Goal: Task Accomplishment & Management: Manage account settings

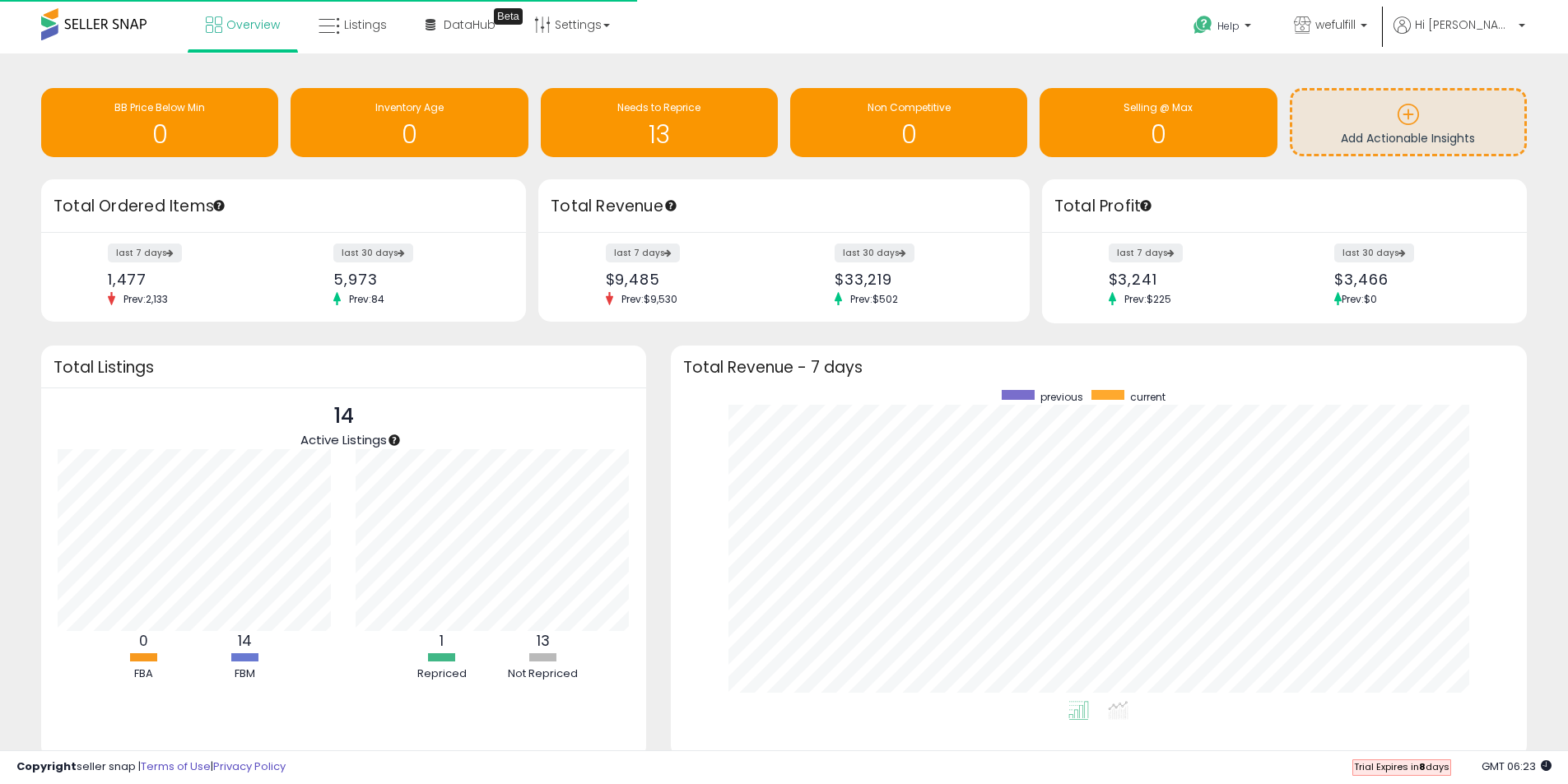
scroll to position [311, 824]
click at [357, 30] on span "Listings" at bounding box center [365, 24] width 43 height 16
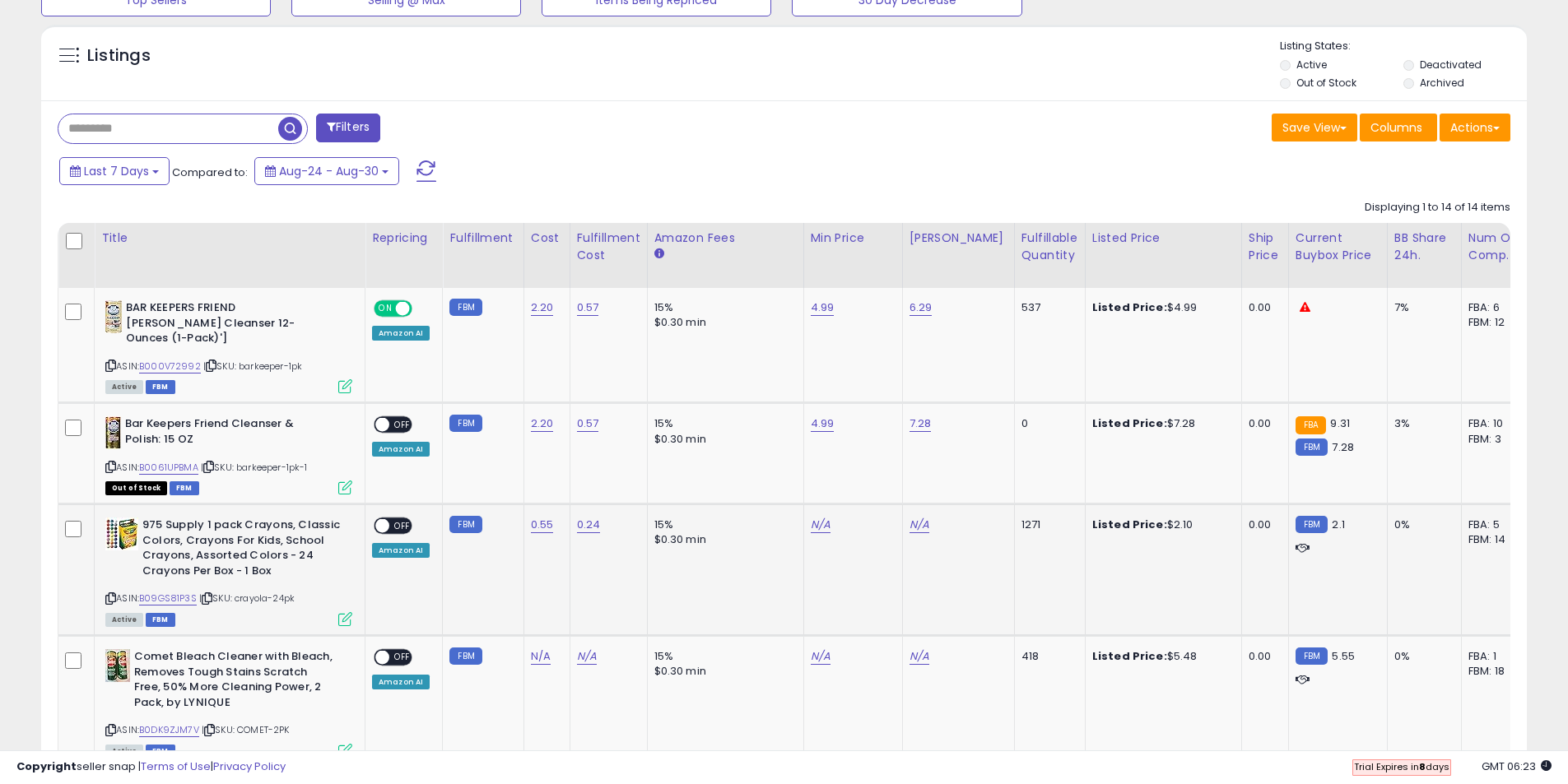
scroll to position [658, 0]
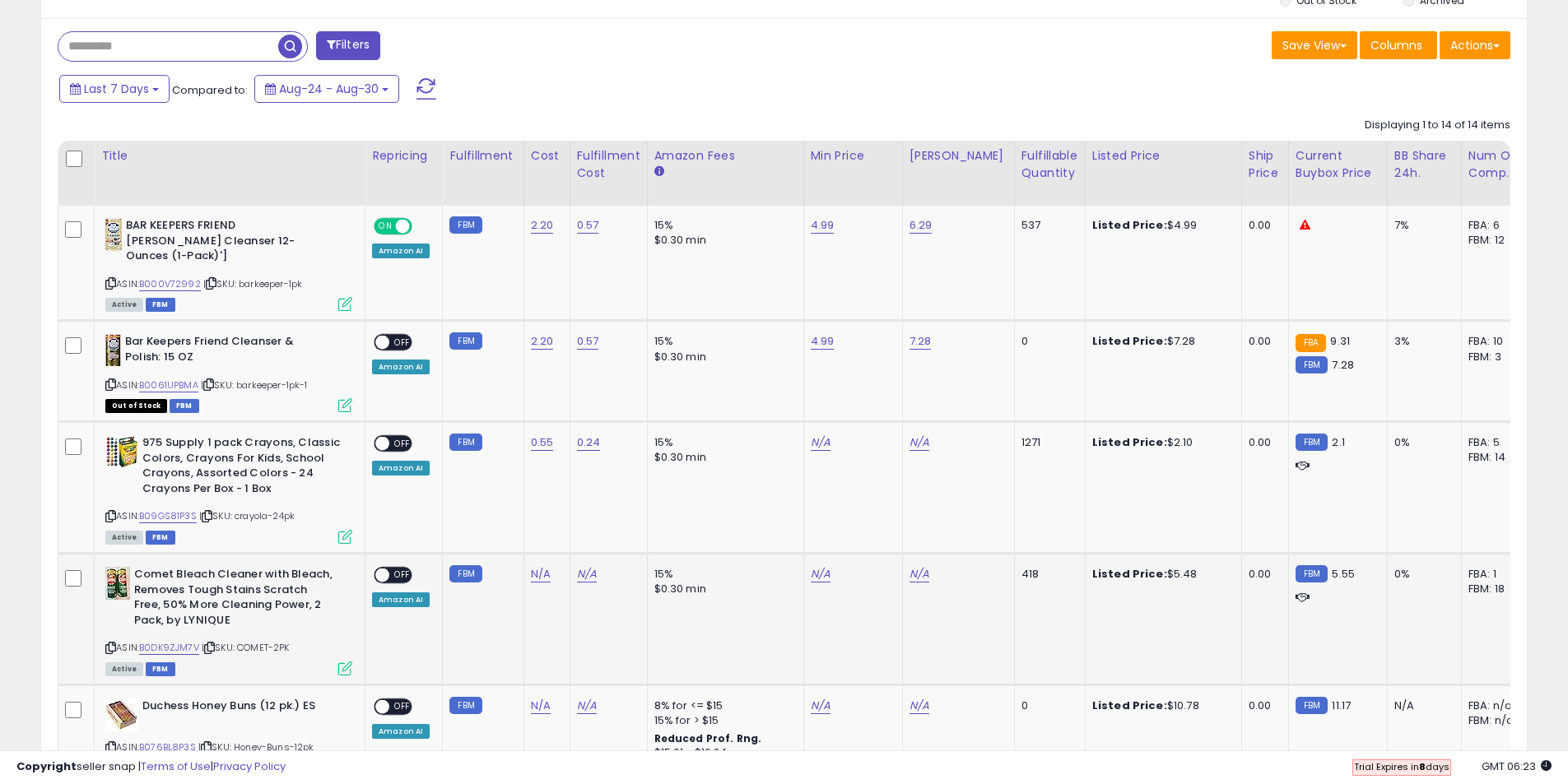
click at [110, 644] on icon at bounding box center [110, 647] width 11 height 9
click at [817, 566] on link "N/A" at bounding box center [821, 574] width 20 height 16
type input "****"
click at [875, 519] on button "submit" at bounding box center [860, 517] width 28 height 25
click at [911, 566] on link "N/A" at bounding box center [919, 574] width 20 height 16
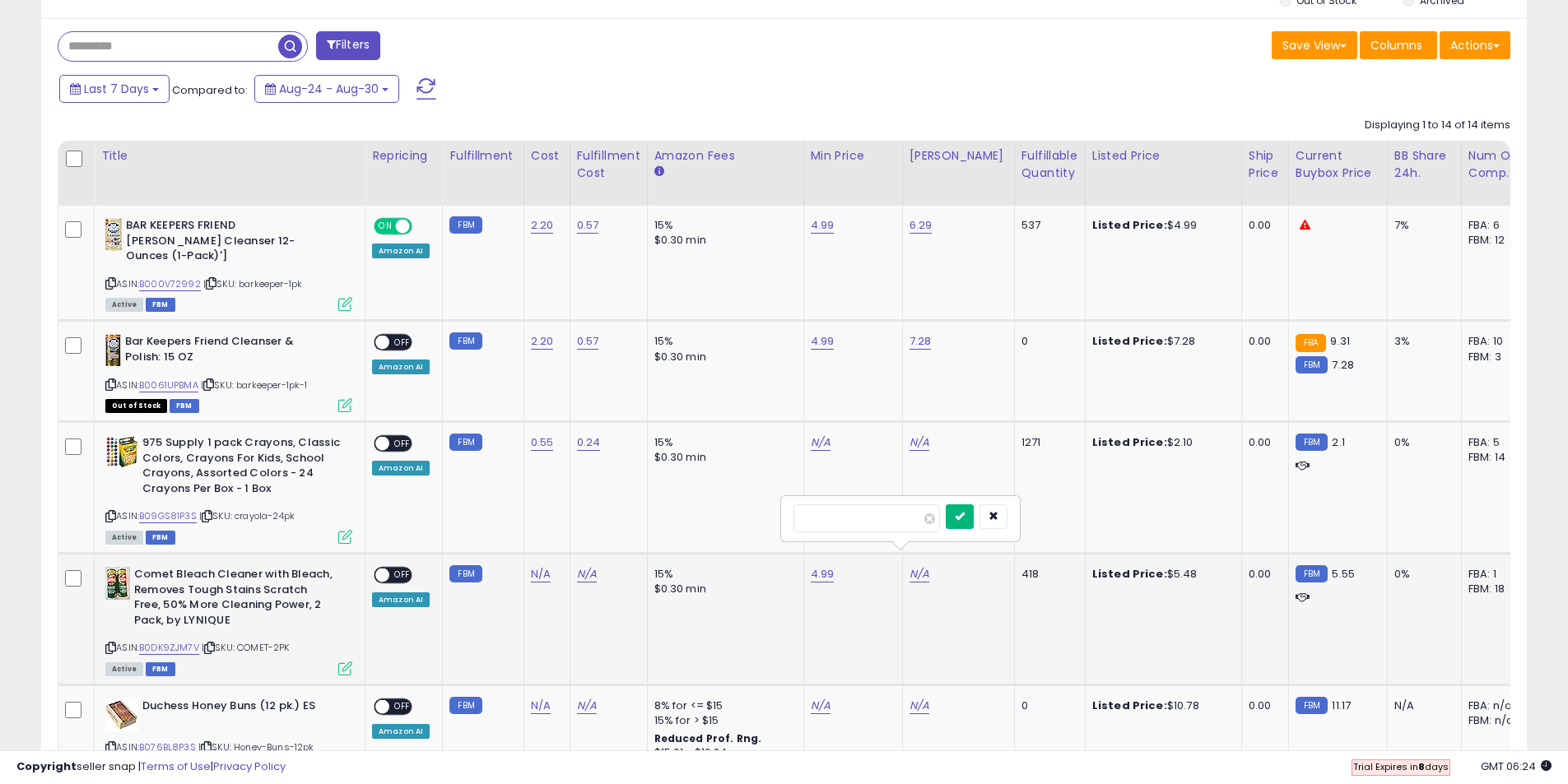
type input "****"
click at [974, 522] on button "submit" at bounding box center [959, 517] width 28 height 25
click at [539, 566] on link "N/A" at bounding box center [541, 574] width 20 height 16
type input "*"
click at [589, 520] on icon "submit" at bounding box center [584, 516] width 10 height 10
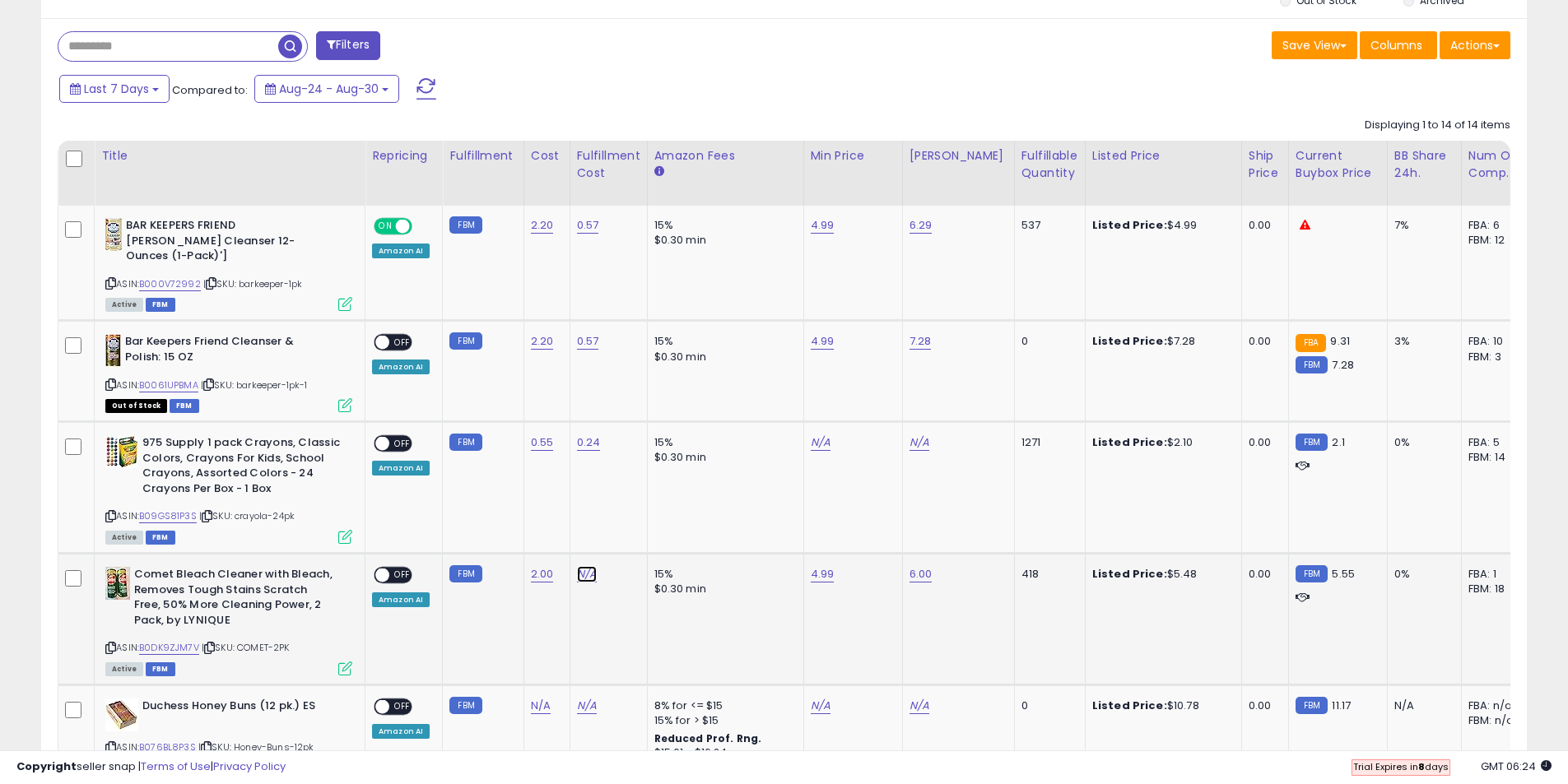
click at [588, 566] on link "N/A" at bounding box center [587, 574] width 20 height 16
type input "***"
click at [634, 519] on icon "submit" at bounding box center [629, 516] width 10 height 10
click at [388, 568] on span at bounding box center [382, 575] width 14 height 14
click at [814, 434] on link "N/A" at bounding box center [821, 442] width 20 height 16
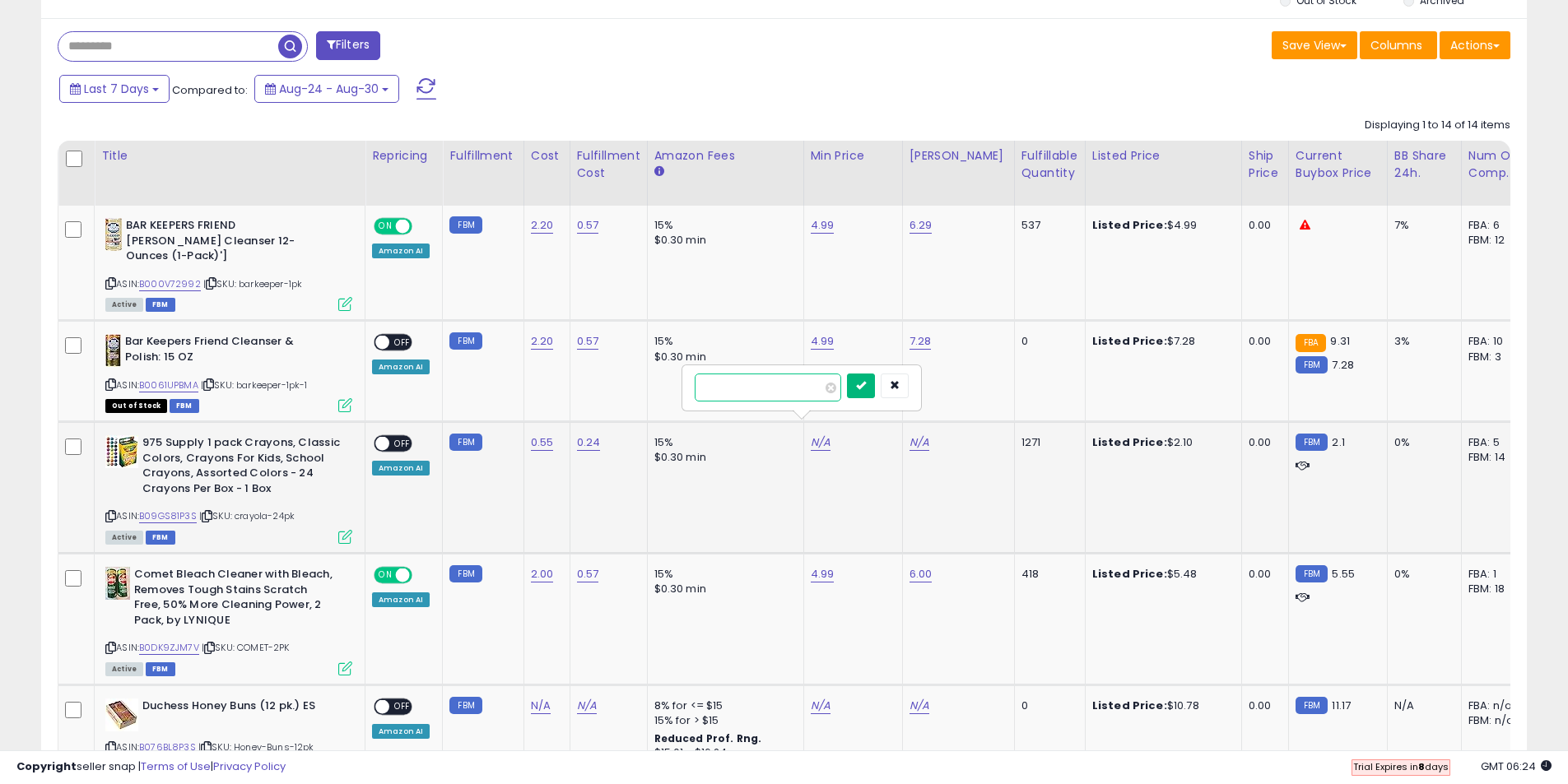
type input "****"
click at [875, 392] on button "submit" at bounding box center [860, 386] width 28 height 25
click at [911, 434] on link "N/A" at bounding box center [919, 442] width 20 height 16
type input "****"
click at [972, 392] on button "submit" at bounding box center [959, 386] width 28 height 25
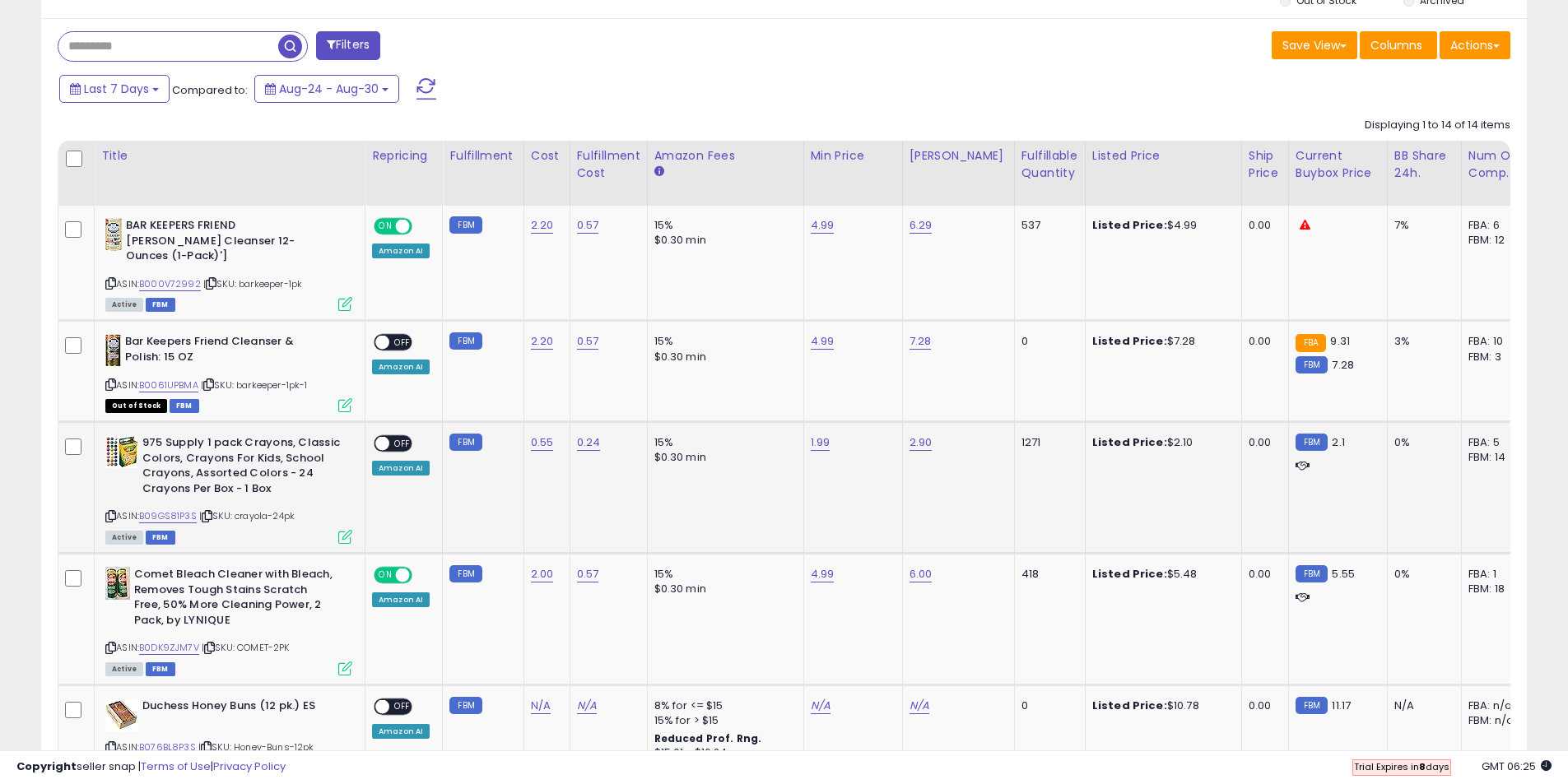
click at [391, 422] on td "ON OFF Amazon AI" at bounding box center [404, 488] width 77 height 132
click at [390, 436] on span "OFF" at bounding box center [402, 443] width 27 height 14
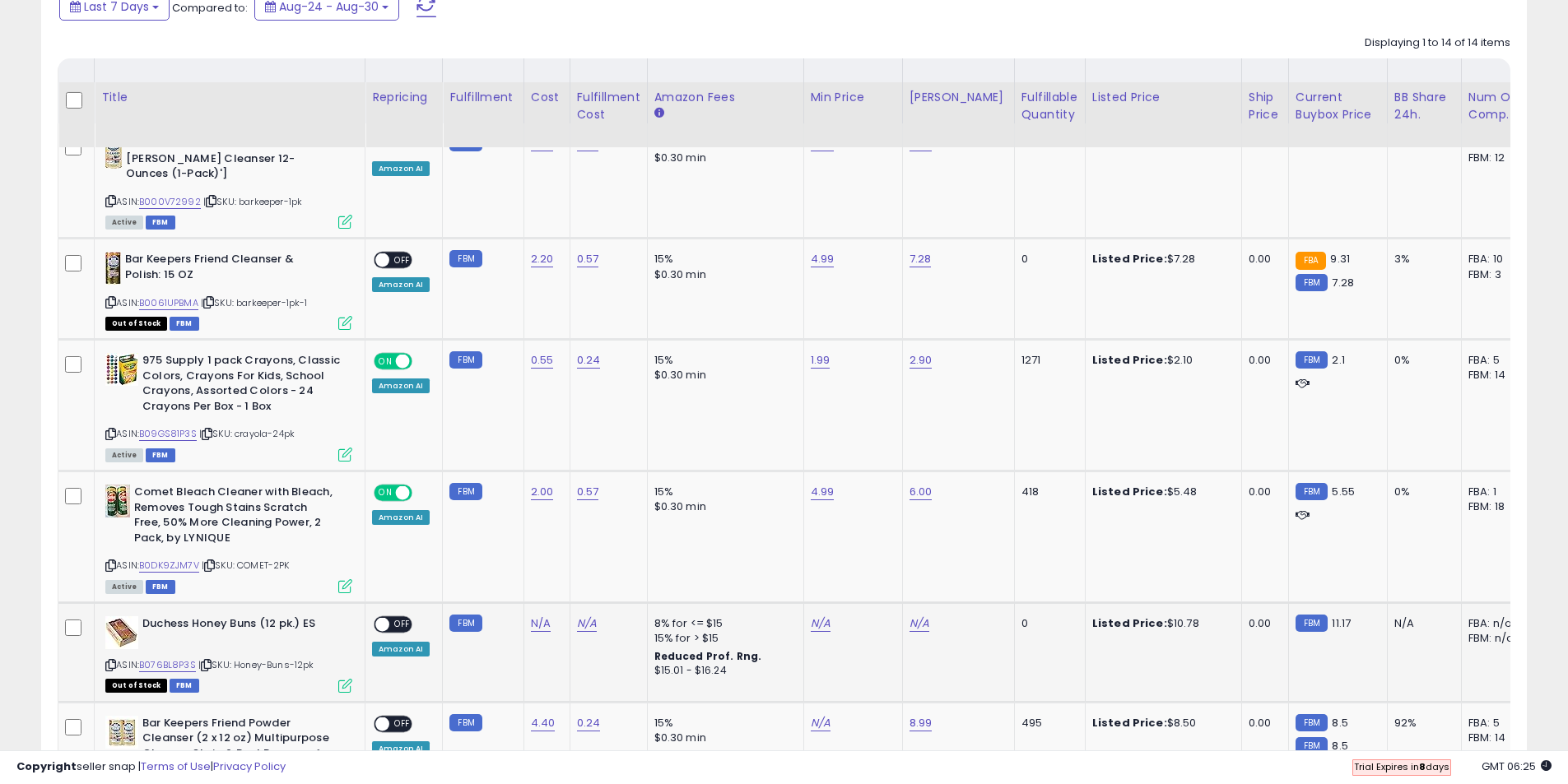
scroll to position [987, 0]
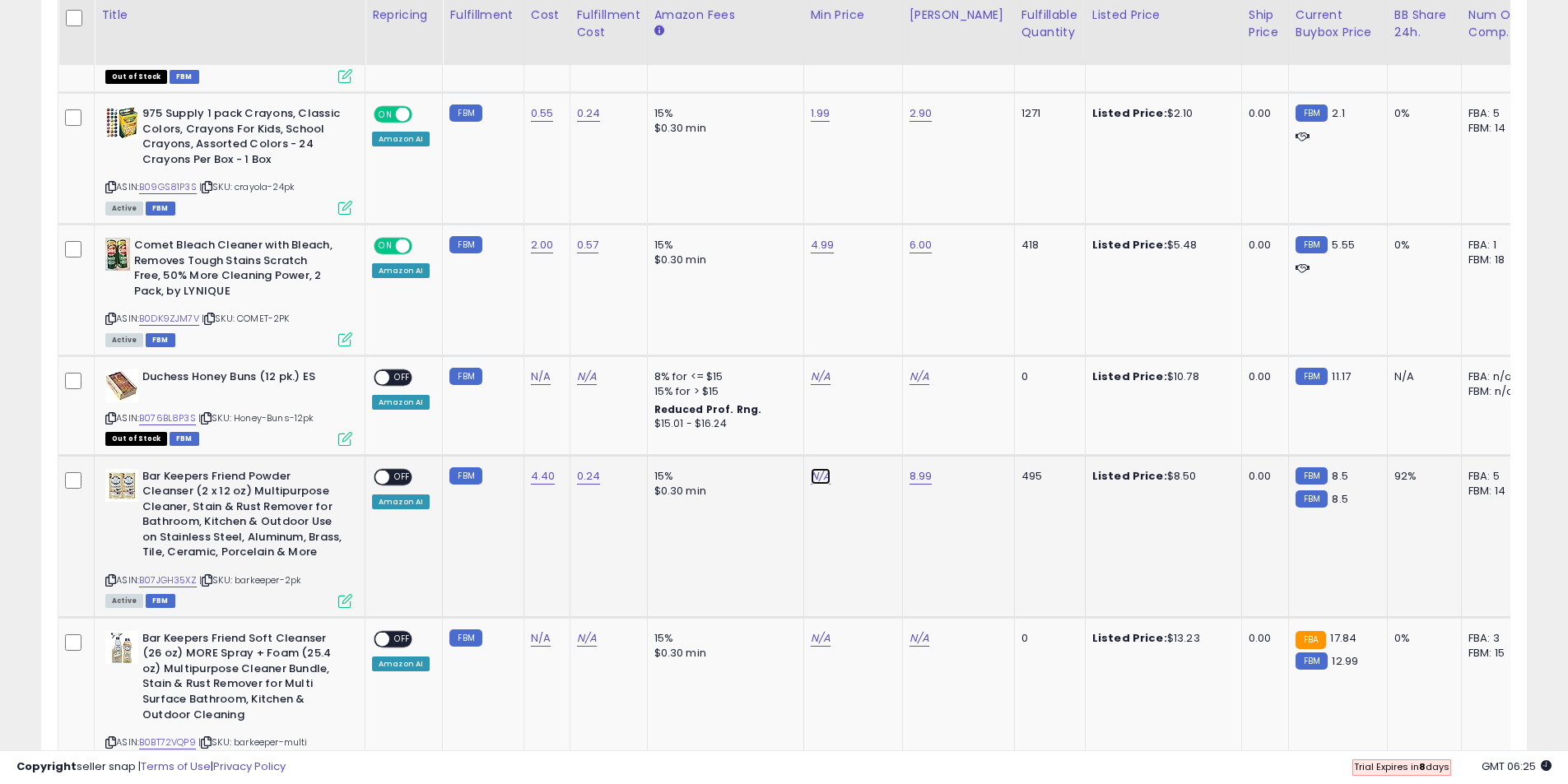
click at [820, 468] on link "N/A" at bounding box center [821, 476] width 20 height 16
type input "****"
click at [875, 420] on button "submit" at bounding box center [860, 419] width 28 height 25
click at [402, 470] on span "OFF" at bounding box center [402, 477] width 27 height 14
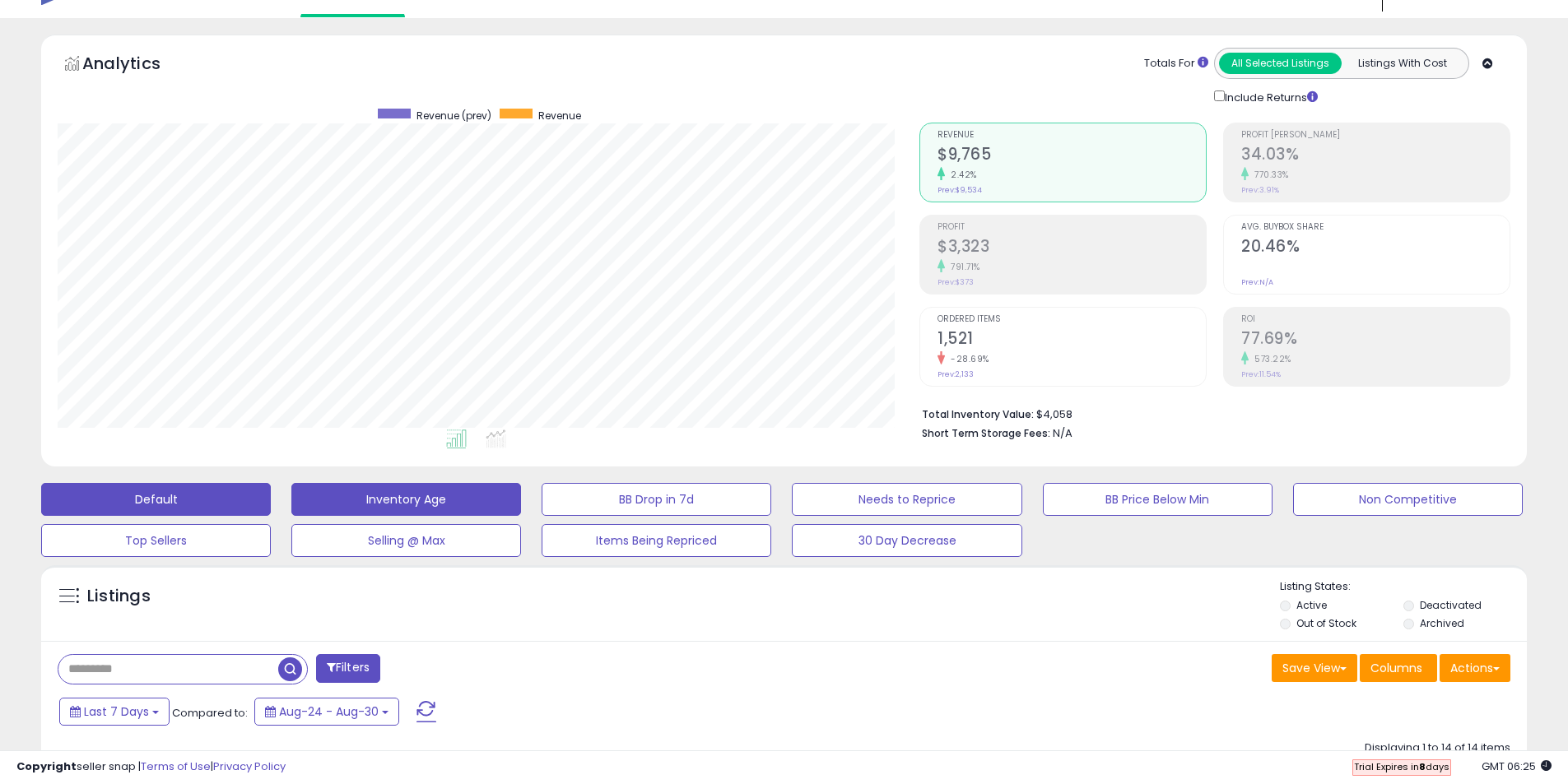
scroll to position [0, 0]
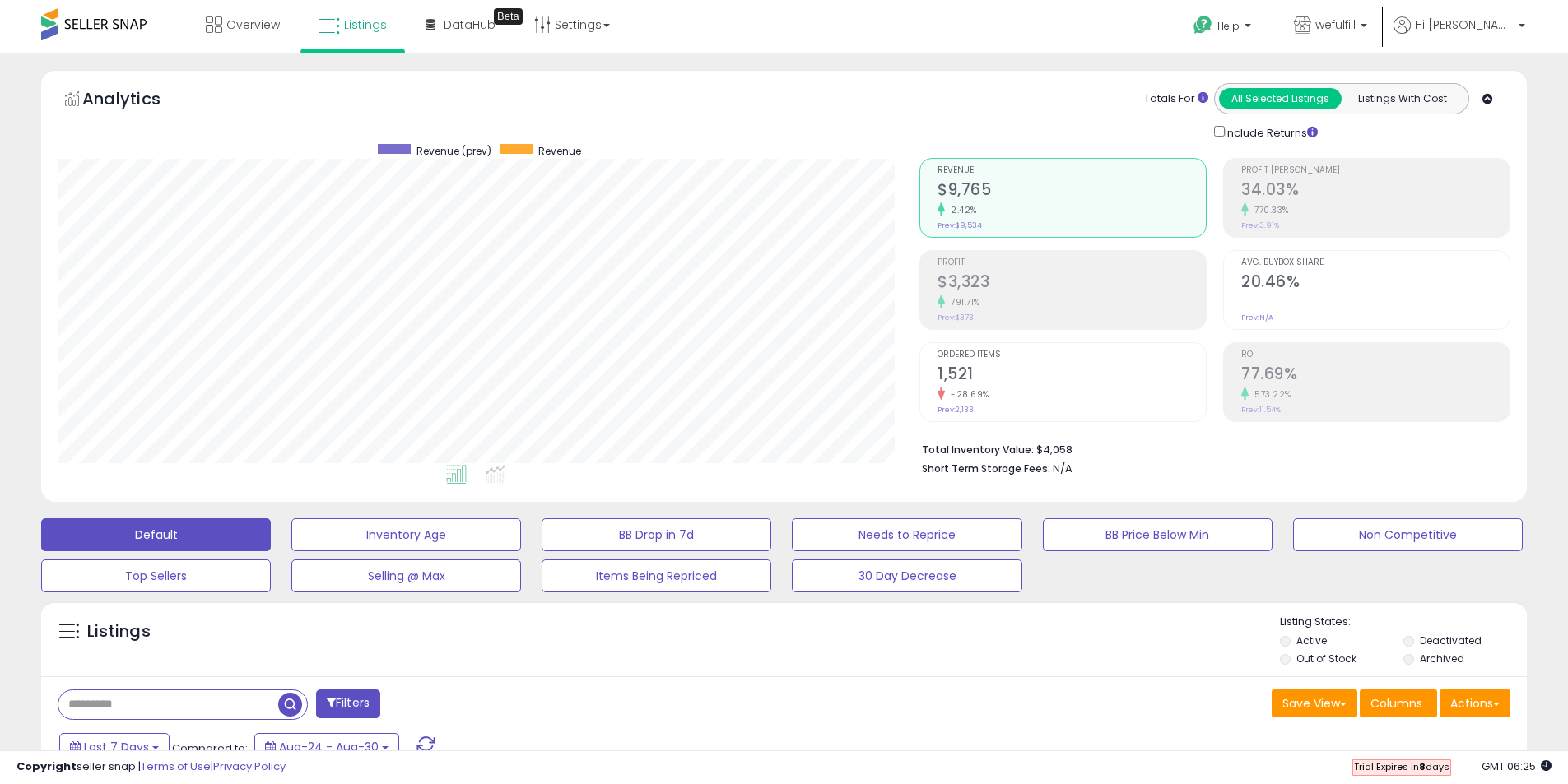
click at [115, 32] on span at bounding box center [94, 25] width 105 height 32
click at [1356, 28] on span "wefulfill" at bounding box center [1336, 24] width 40 height 16
click at [1094, 46] on div "Help Contact Support Search Knowledge Hub Request a Feature wefulfill" at bounding box center [1284, 34] width 519 height 70
